Goal: Transaction & Acquisition: Purchase product/service

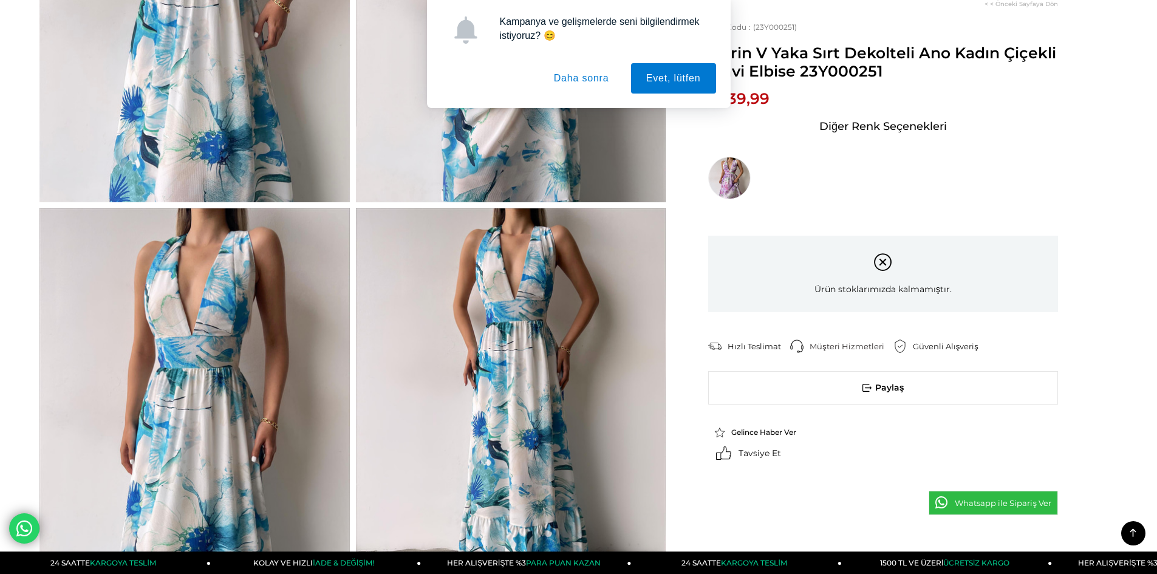
scroll to position [304, 0]
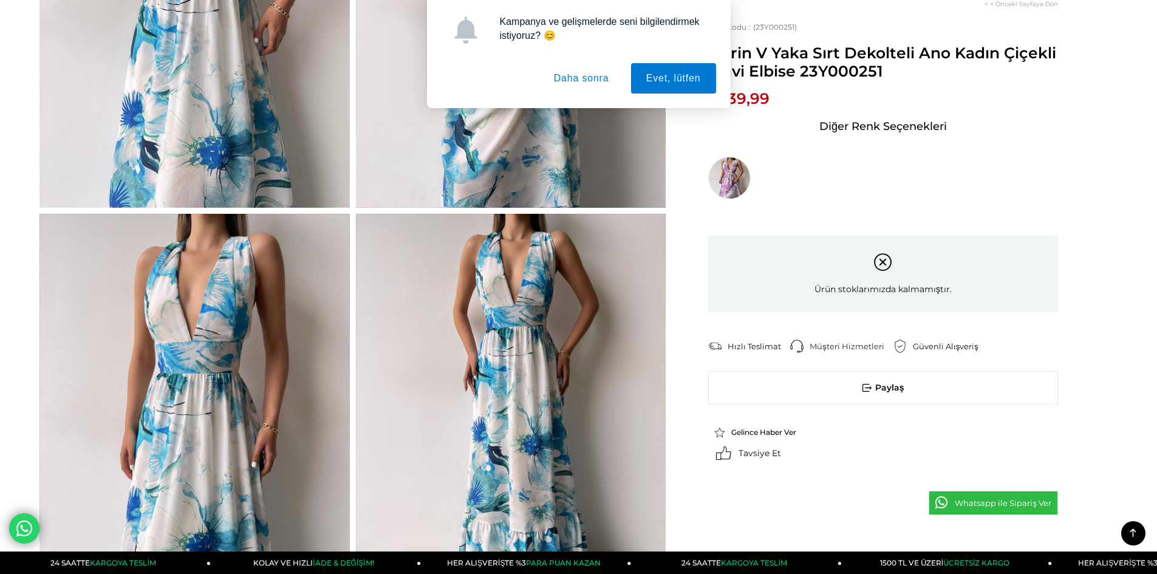
click at [569, 79] on button "Daha sonra" at bounding box center [582, 78] width 86 height 30
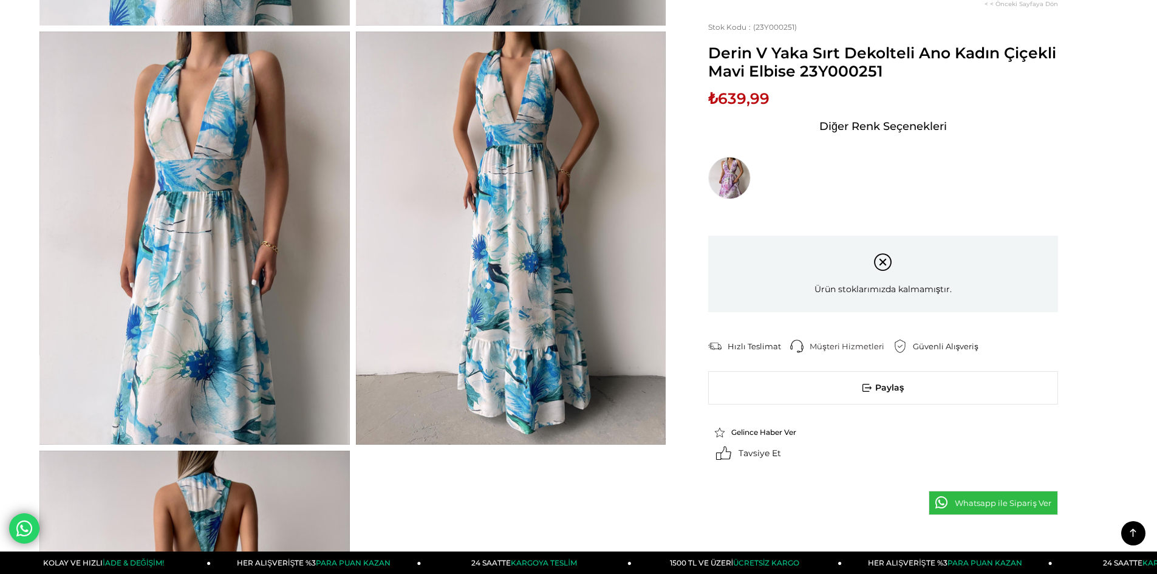
scroll to position [425, 0]
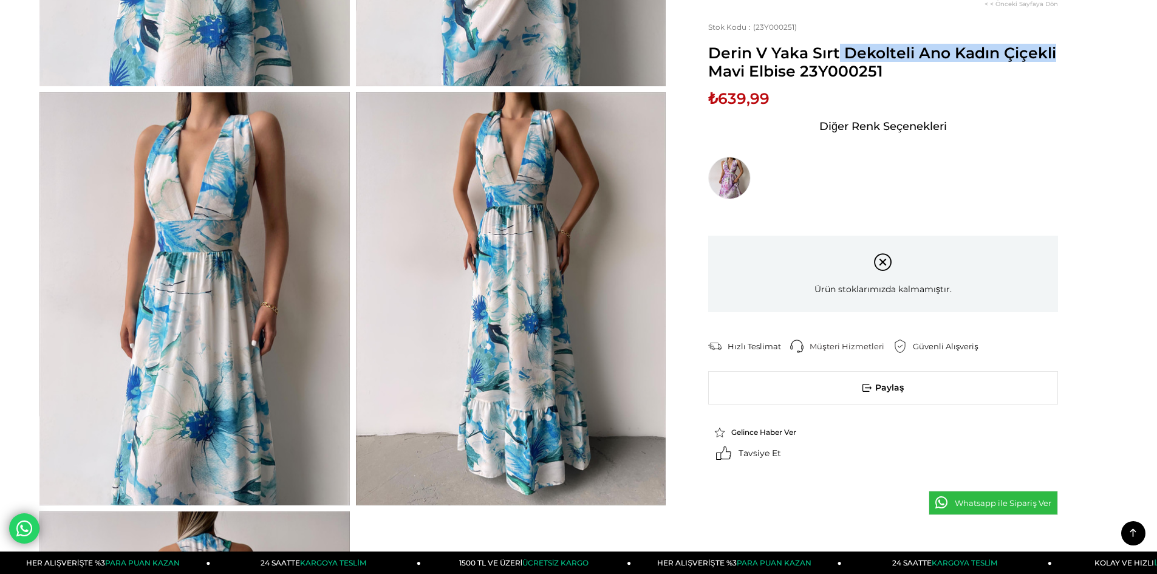
drag, startPoint x: 710, startPoint y: 52, endPoint x: 917, endPoint y: 59, distance: 207.3
click at [917, 59] on span "Derin V Yaka Sırt Dekolteli Ano Kadın Çiçekli Mavi Elbise 23Y000251" at bounding box center [883, 62] width 350 height 36
copy span "Derin V Yaka Sırt Dekolteli"
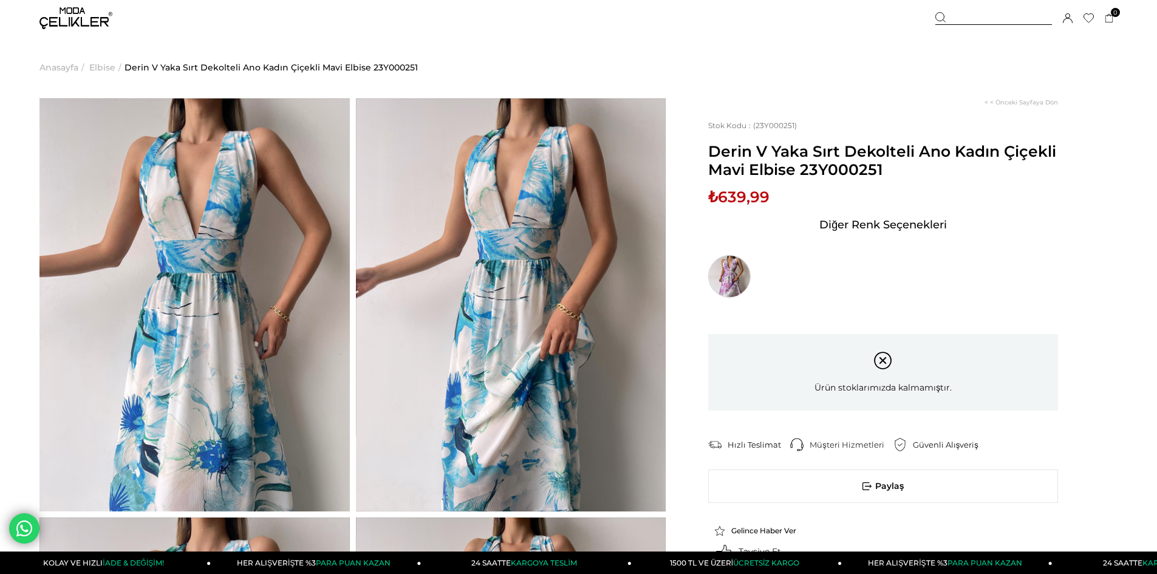
click at [732, 282] on img at bounding box center [729, 276] width 43 height 43
